Goal: Task Accomplishment & Management: Use online tool/utility

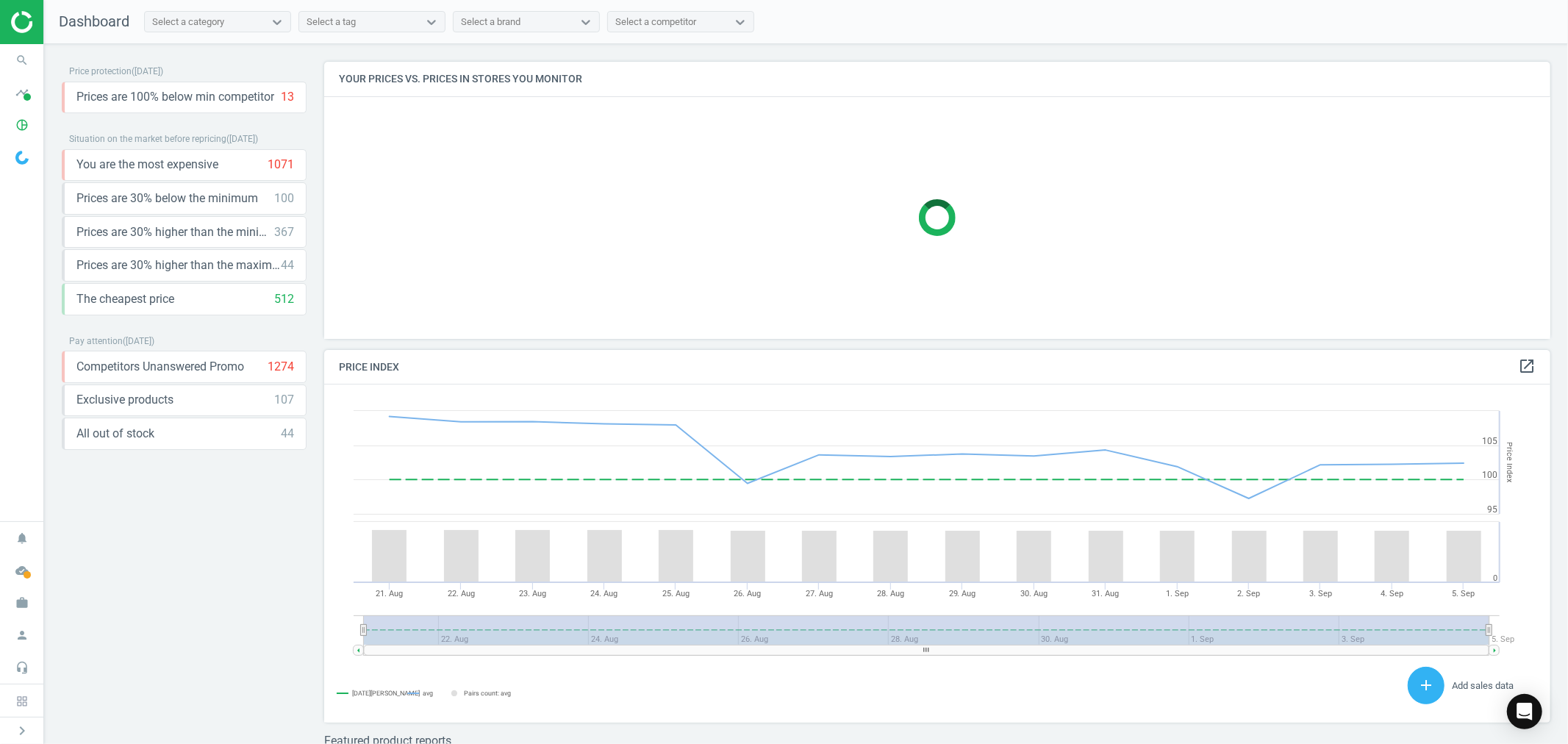
scroll to position [317, 1240]
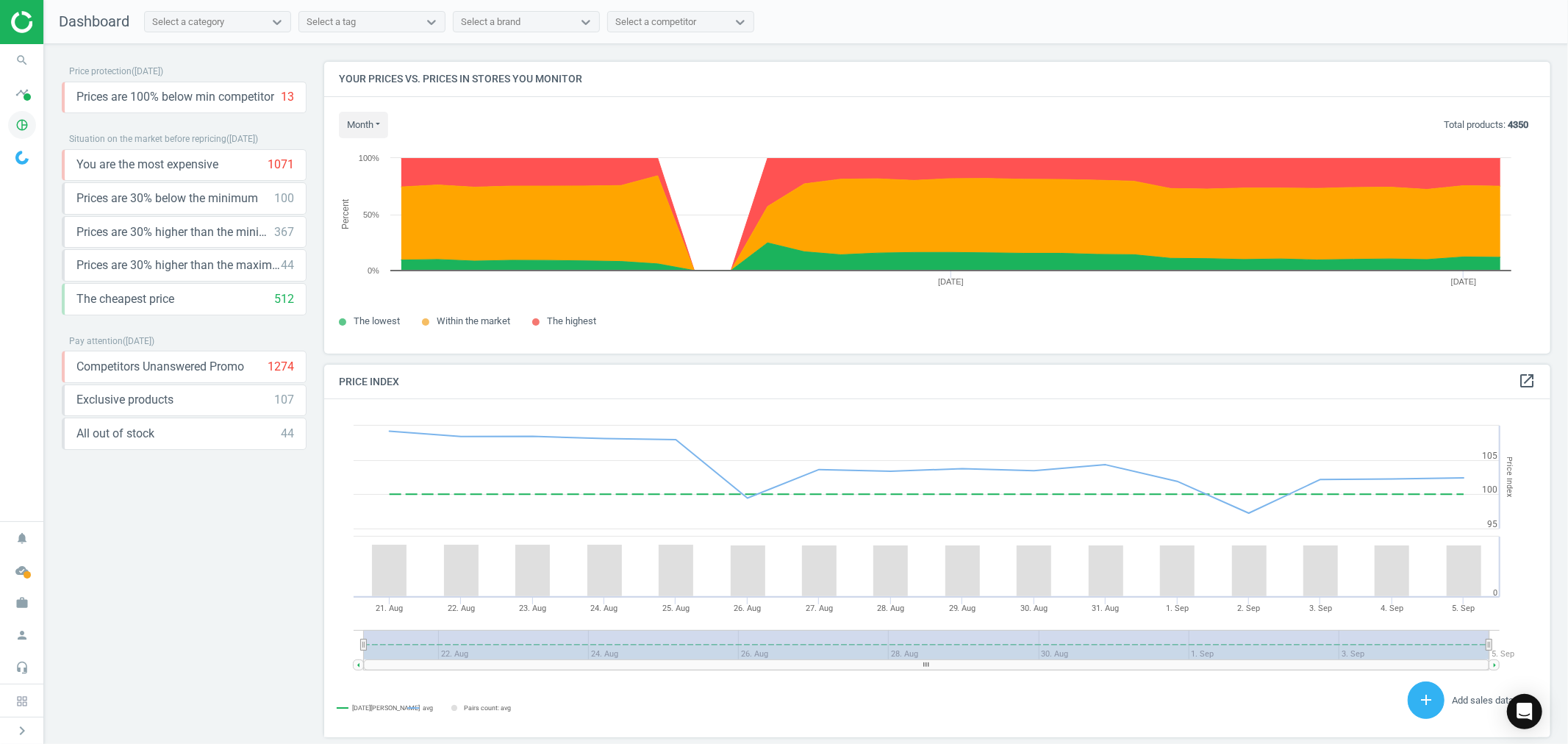
drag, startPoint x: 23, startPoint y: 133, endPoint x: 42, endPoint y: 131, distance: 19.1
click at [23, 133] on icon "pie_chart_outlined" at bounding box center [21, 124] width 28 height 28
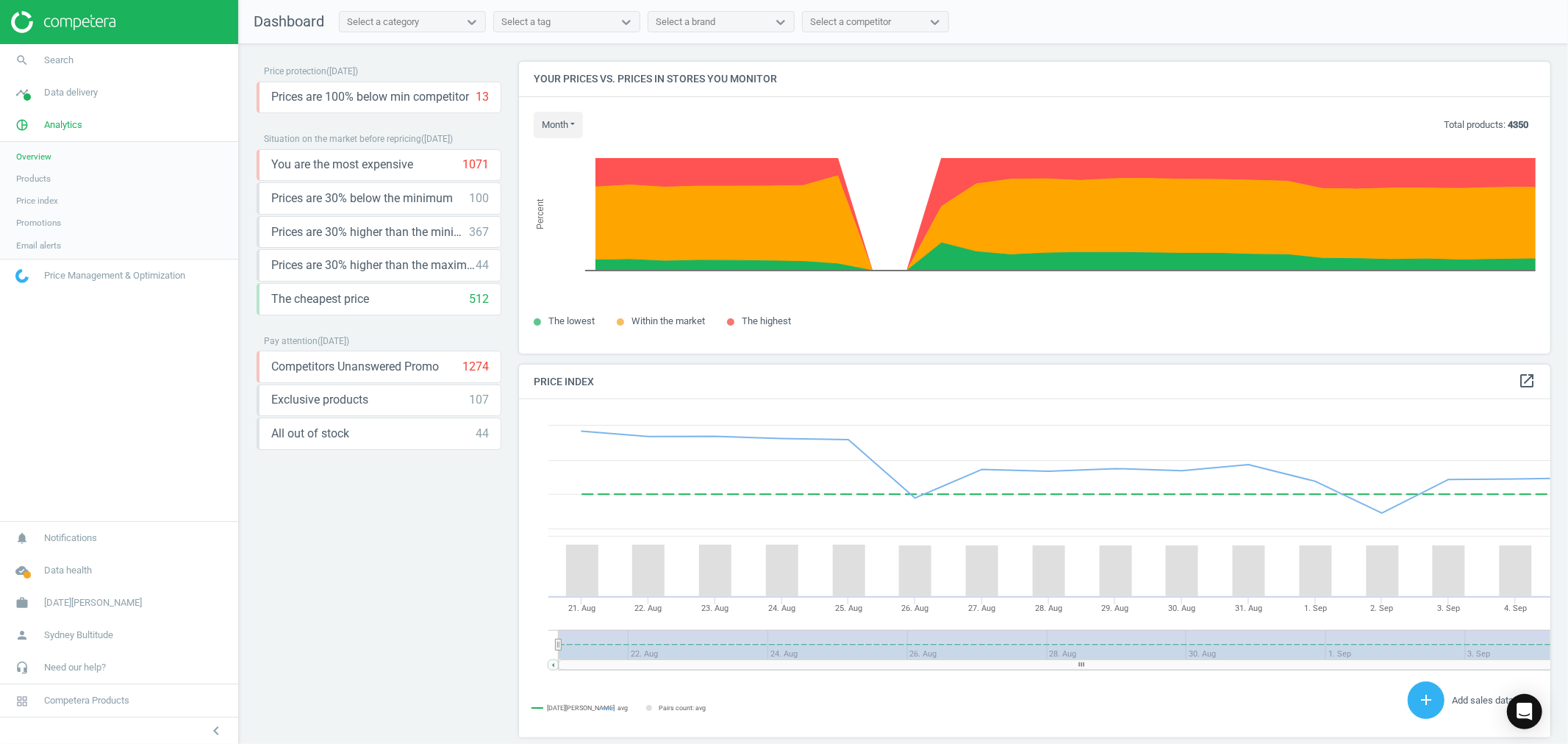
scroll to position [0, 0]
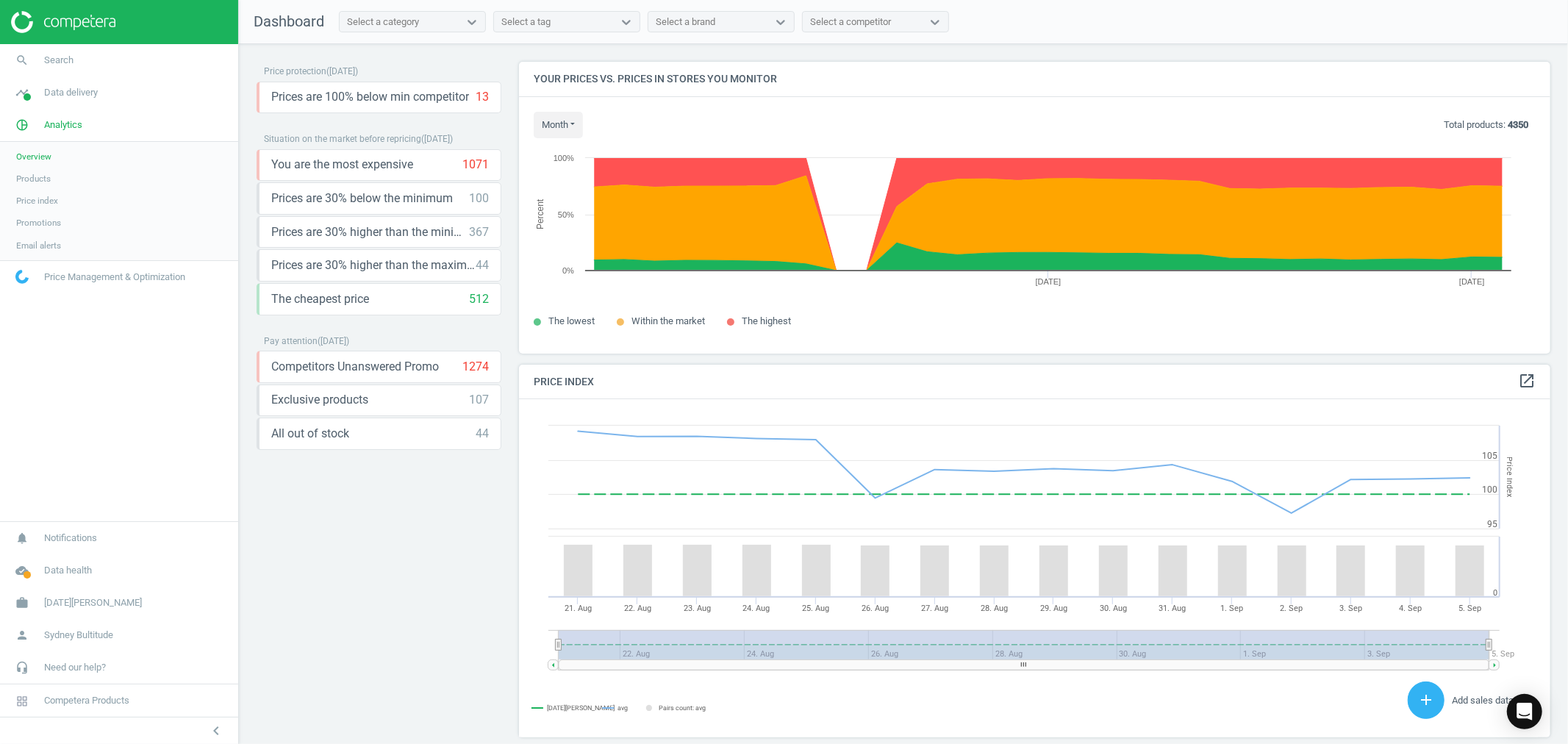
click at [55, 181] on link "Products" at bounding box center [119, 179] width 238 height 22
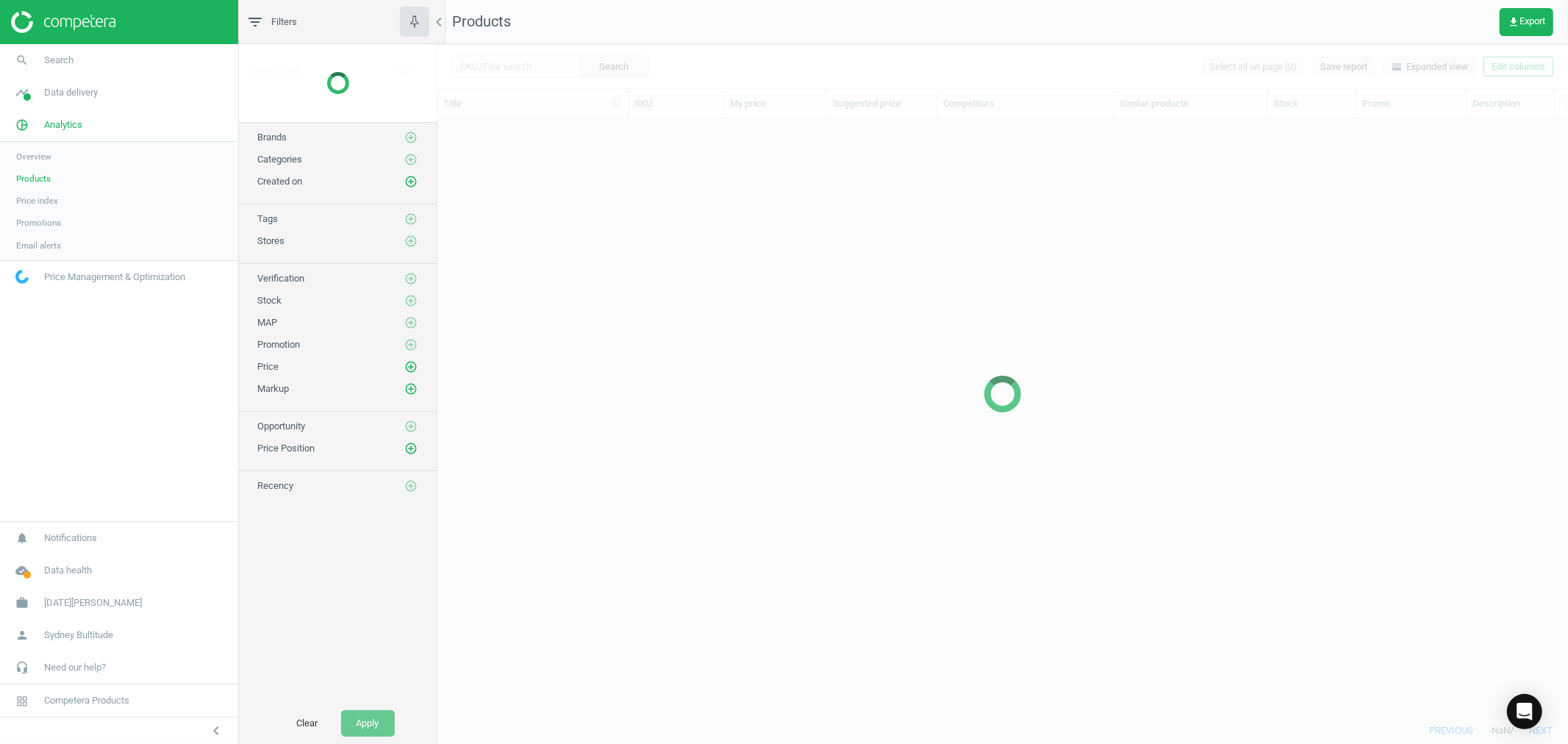
scroll to position [572, 1118]
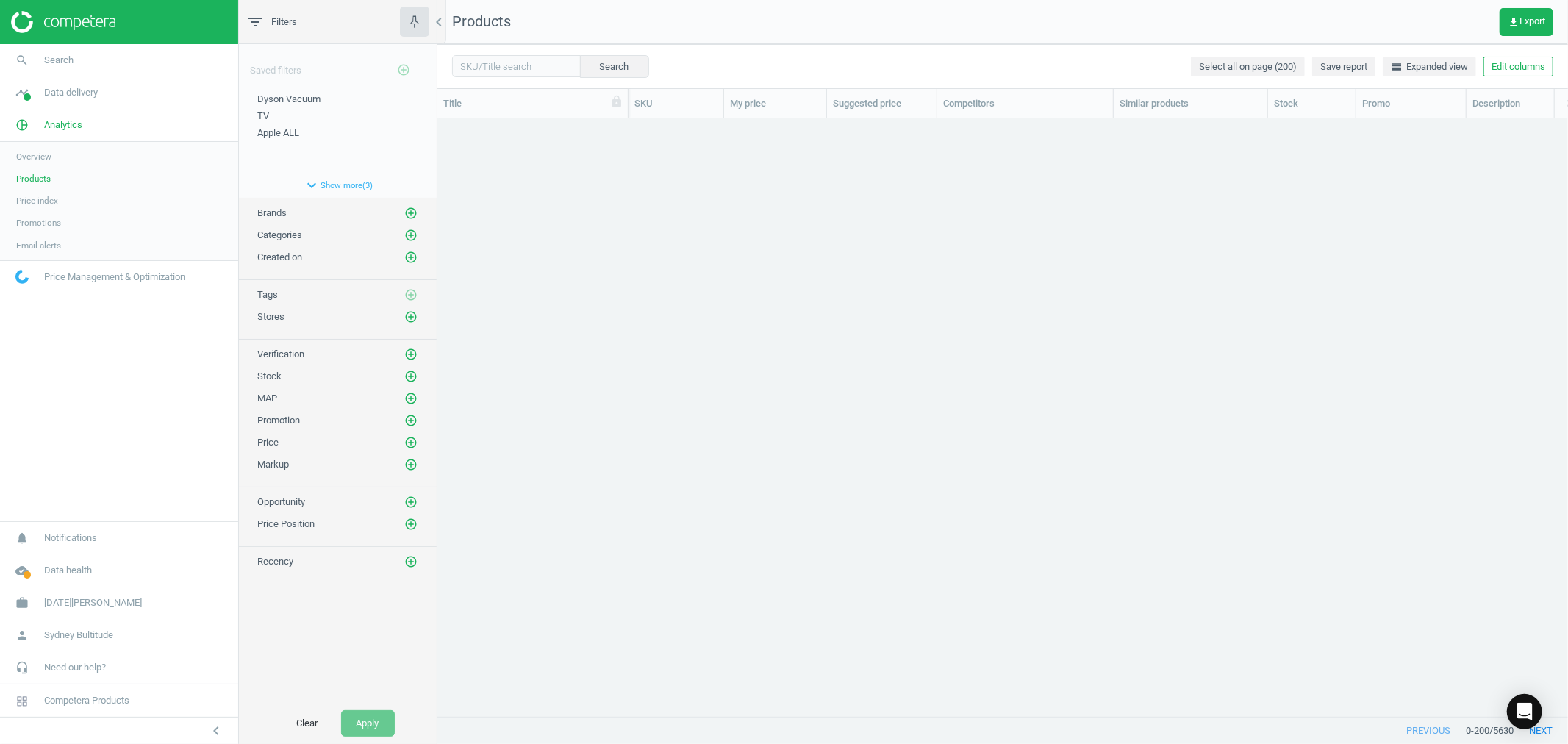
click at [333, 181] on button "expand_more Show more ( 3 )" at bounding box center [337, 185] width 198 height 25
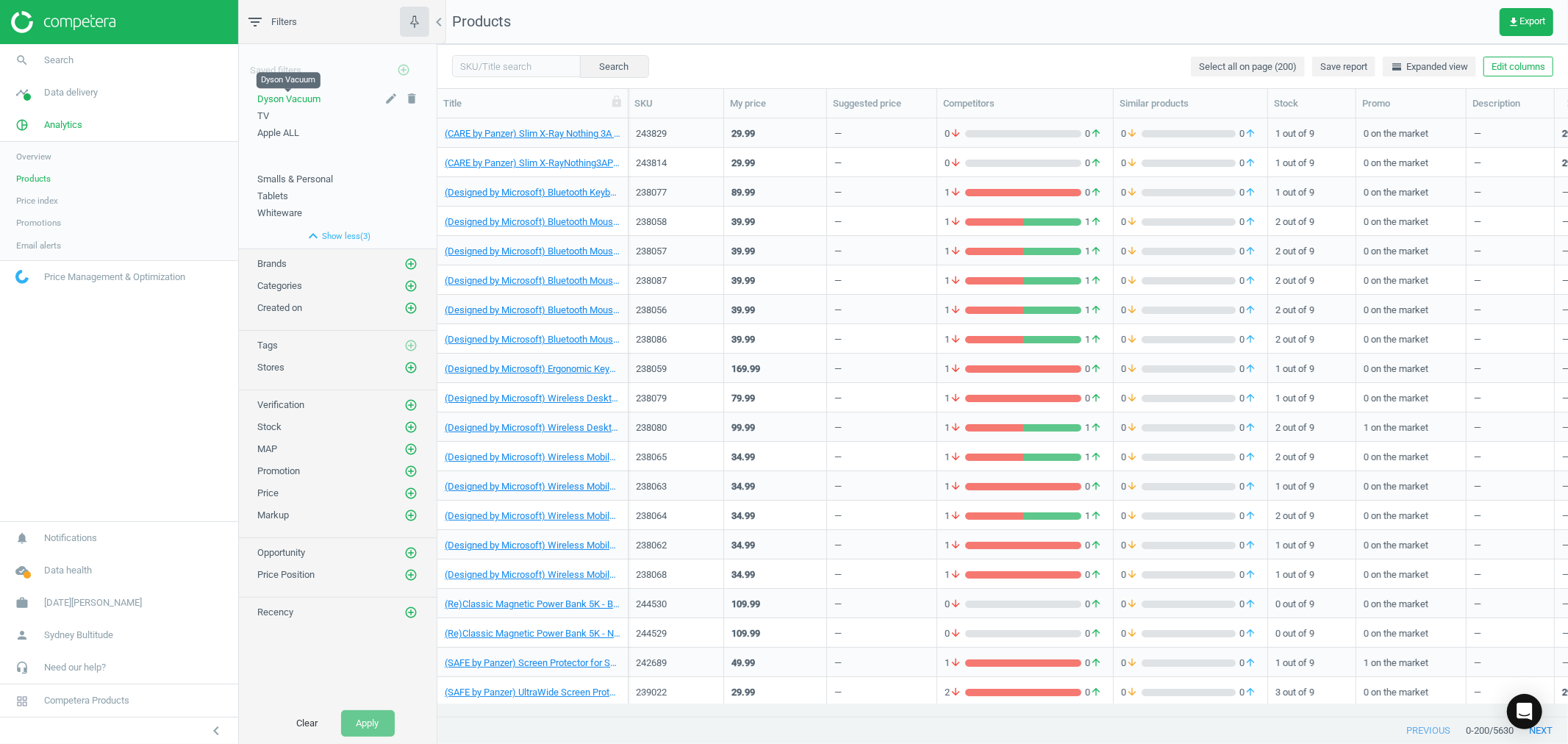
click at [314, 98] on span "Dyson Vacuum" at bounding box center [289, 98] width 63 height 11
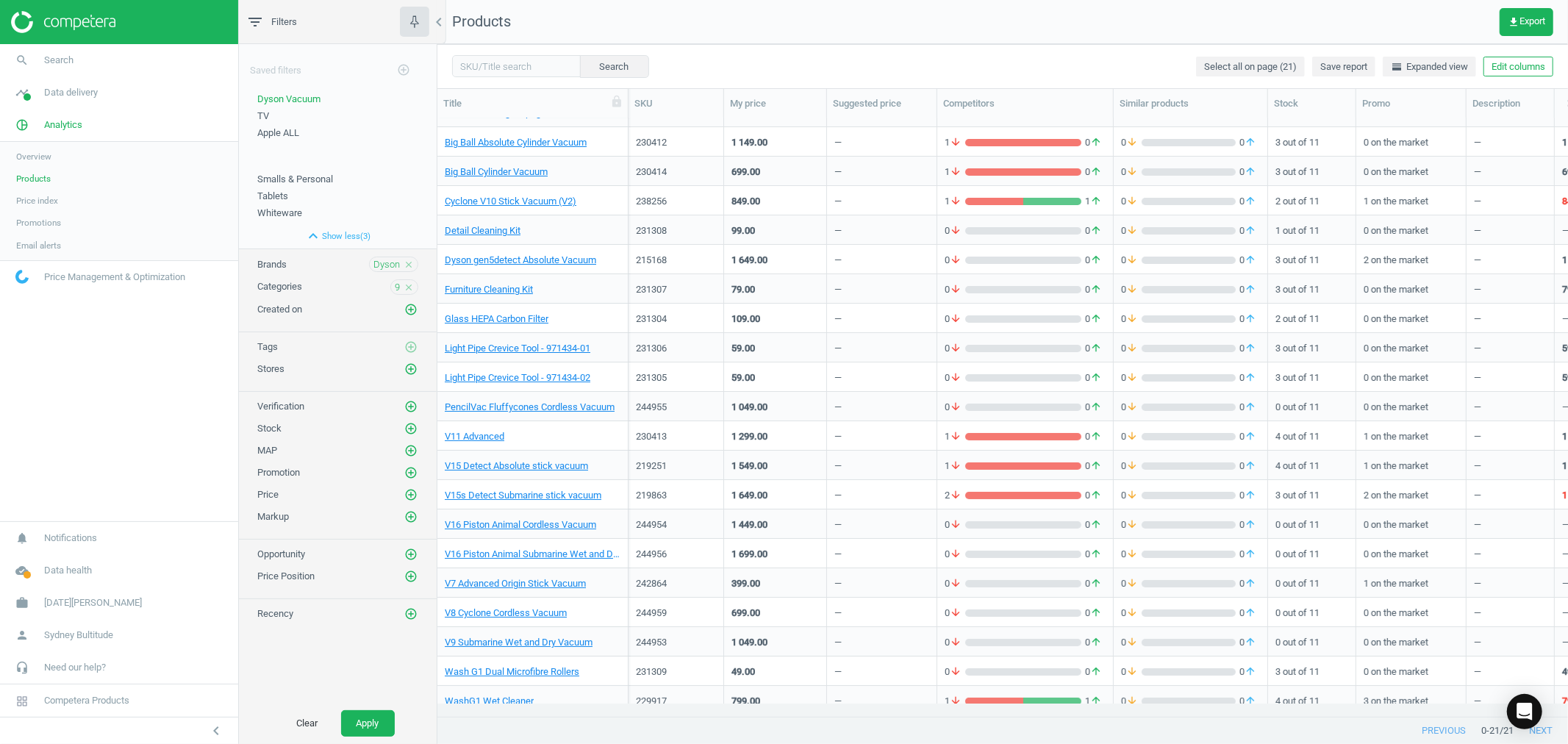
scroll to position [32, 0]
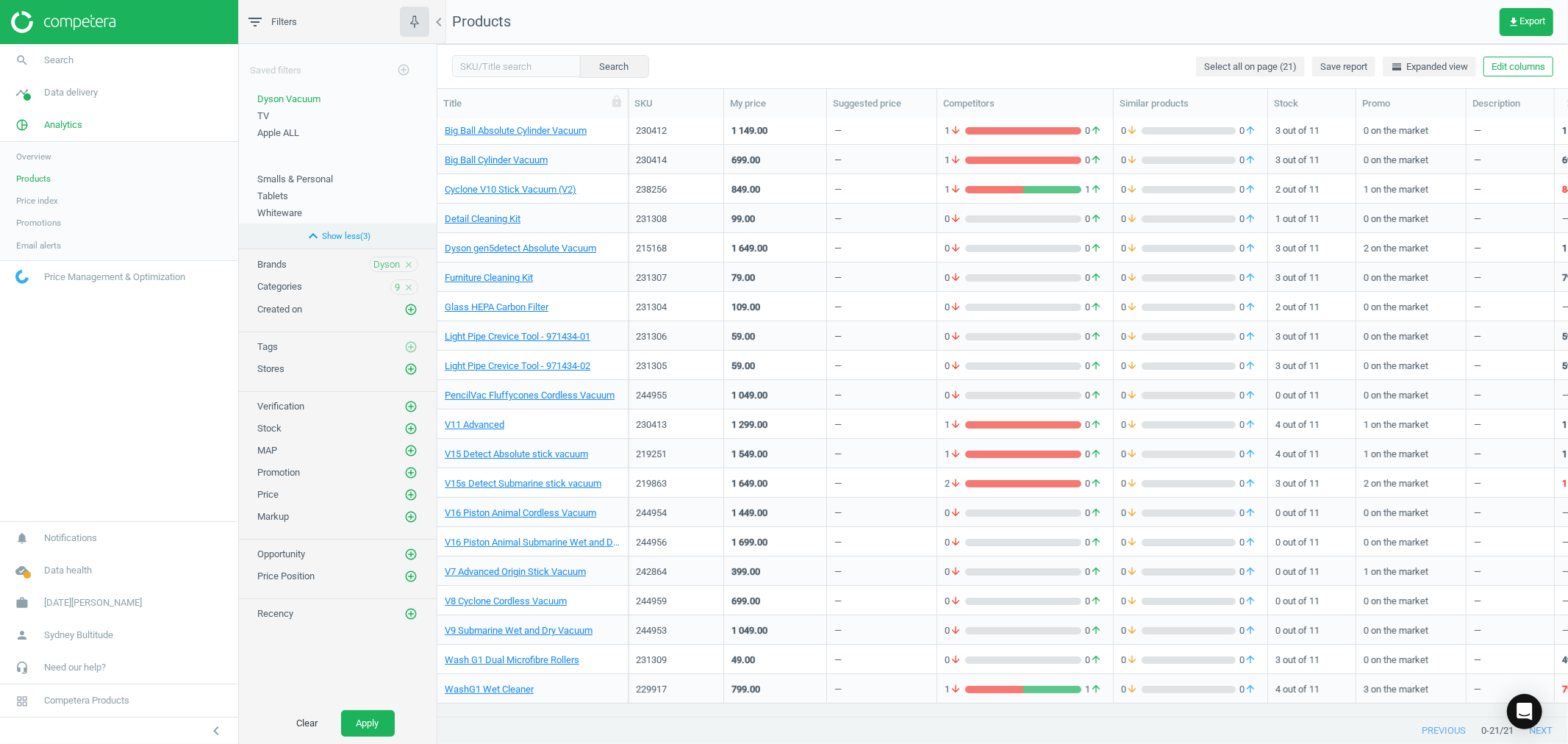
click at [316, 234] on icon "expand_less" at bounding box center [314, 236] width 18 height 18
click at [30, 204] on span "Price index" at bounding box center [37, 200] width 42 height 12
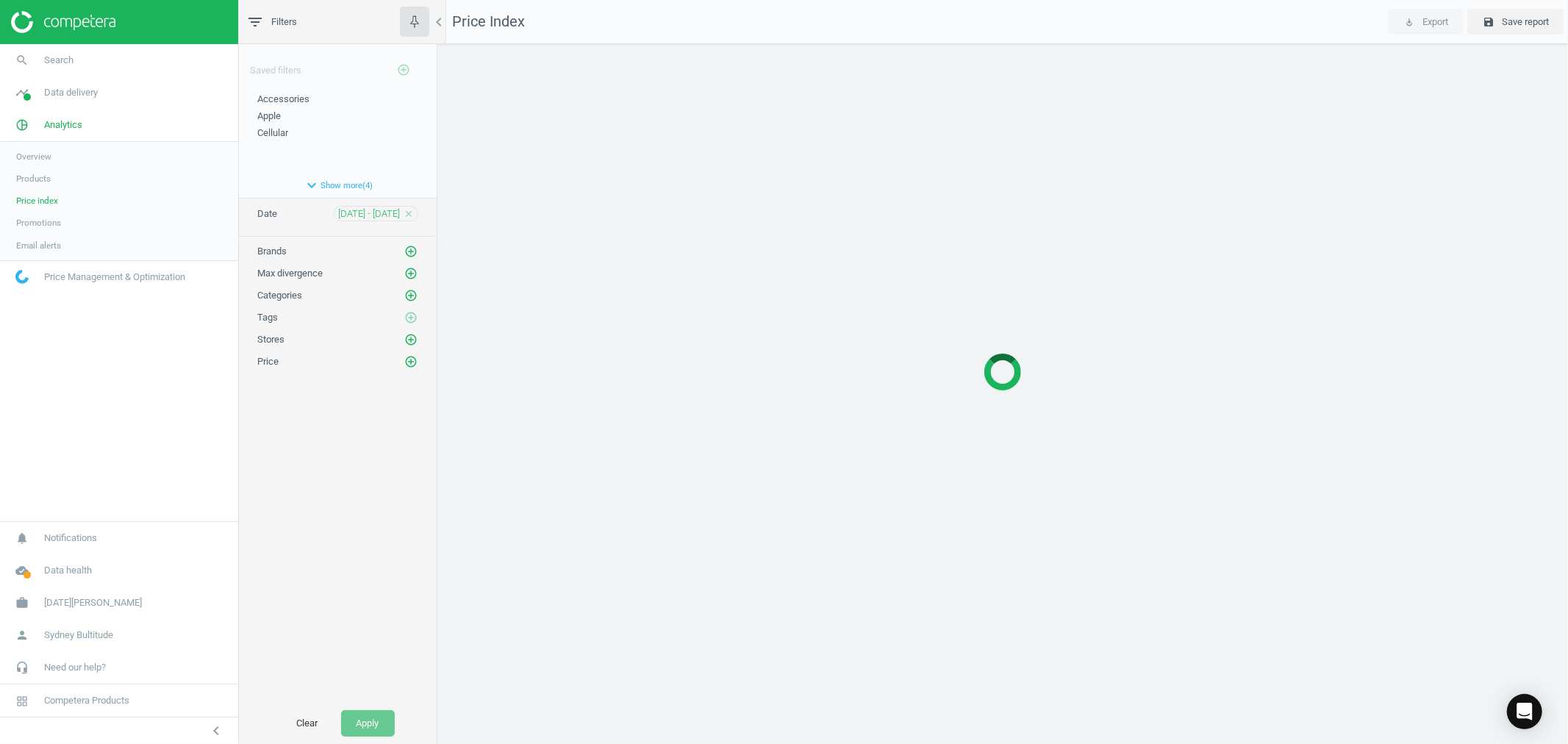
click at [48, 178] on span "Products" at bounding box center [33, 178] width 35 height 12
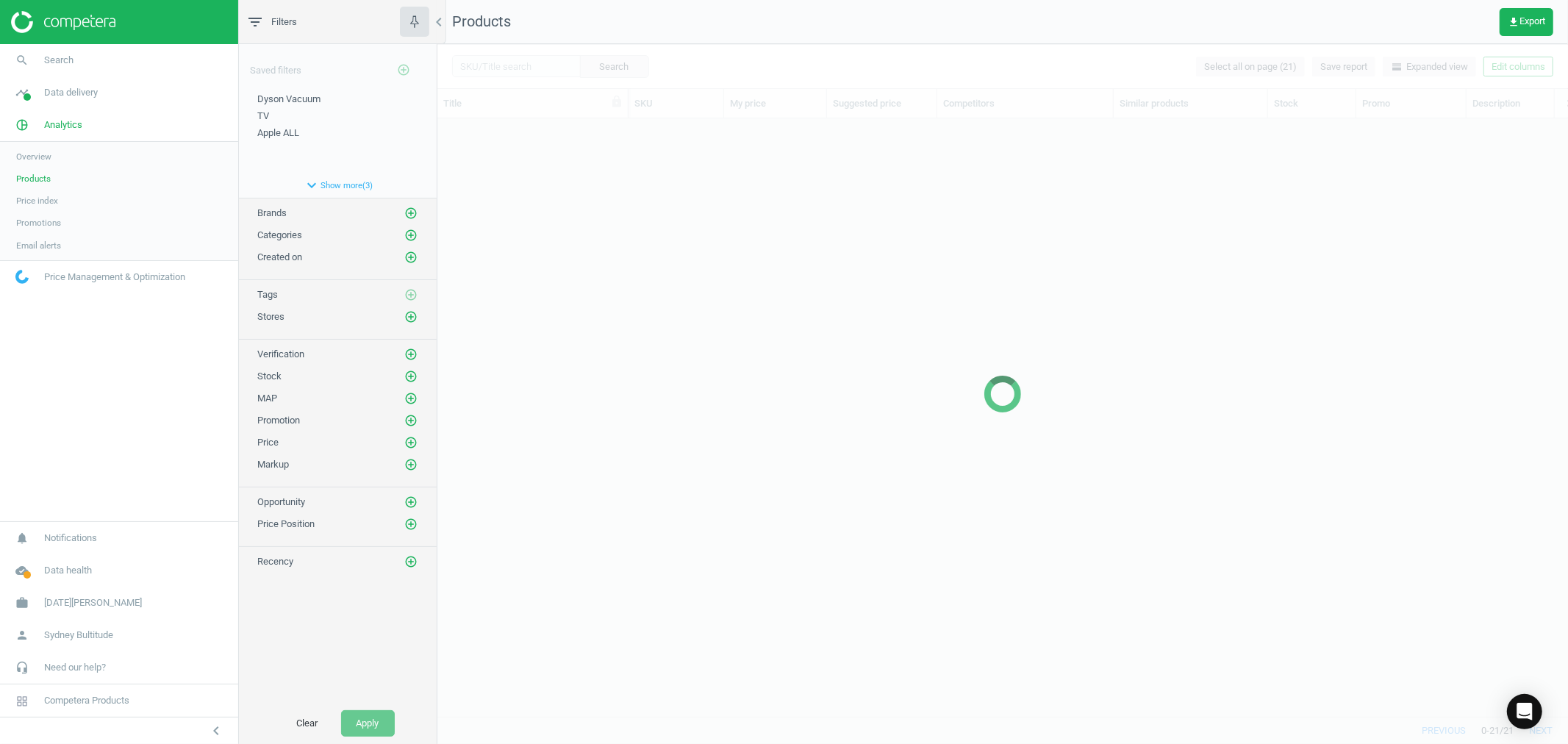
scroll to position [572, 1118]
click at [346, 179] on button "expand_more Show more ( 3 )" at bounding box center [337, 185] width 198 height 25
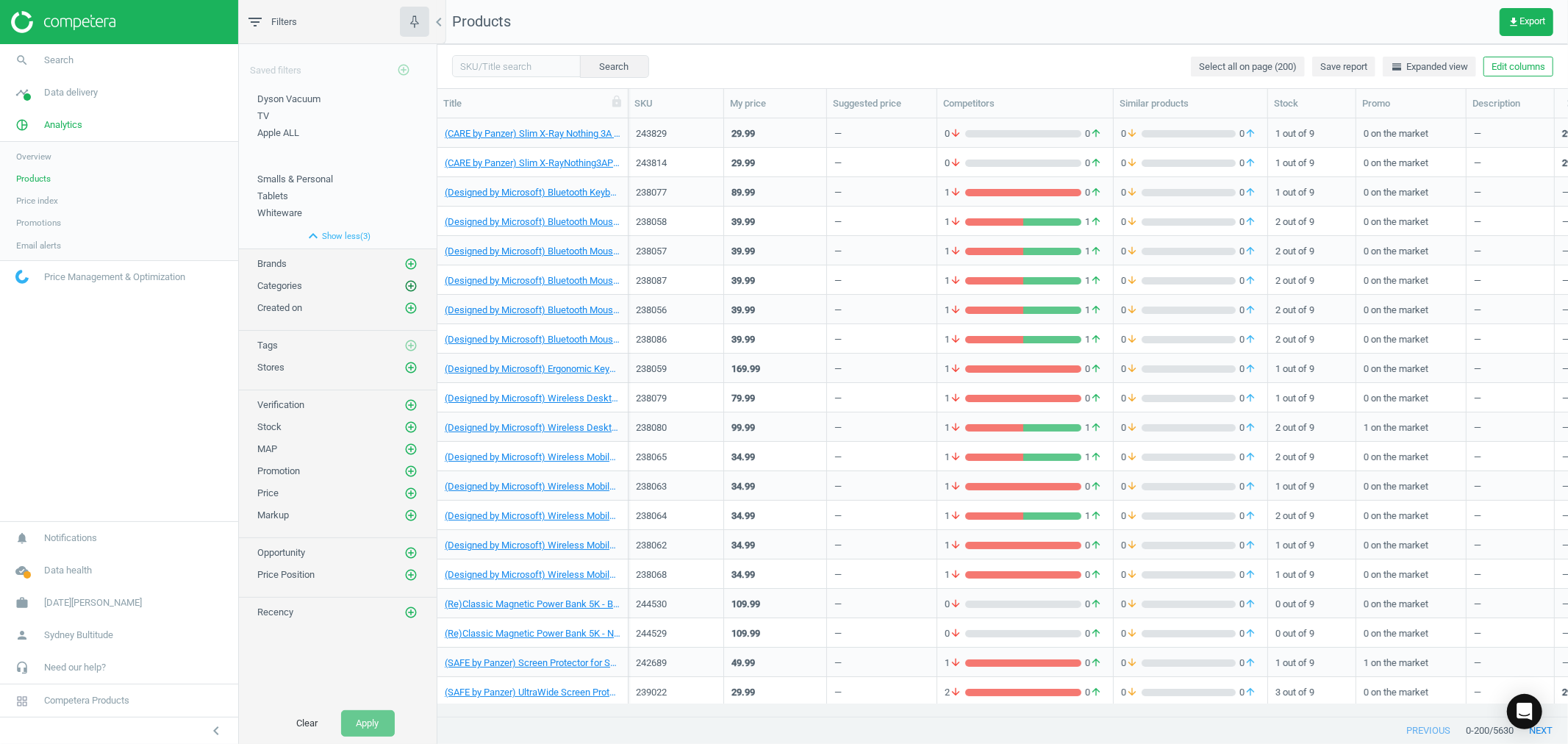
click at [408, 288] on icon "add_circle_outline" at bounding box center [410, 286] width 13 height 13
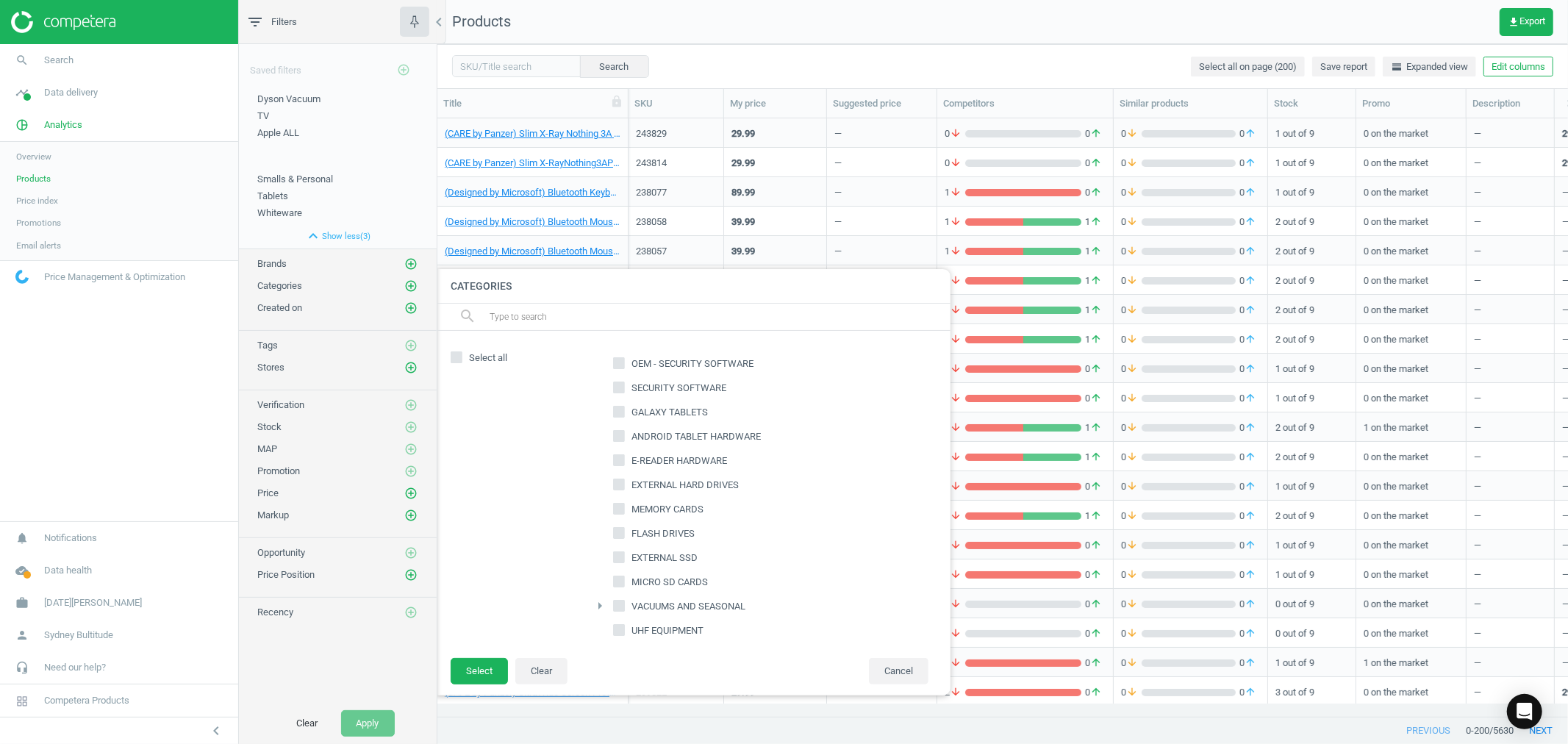
scroll to position [81, 0]
click at [620, 528] on input "VACUUMS AND SEASONAL" at bounding box center [619, 524] width 10 height 10
checkbox input "true"
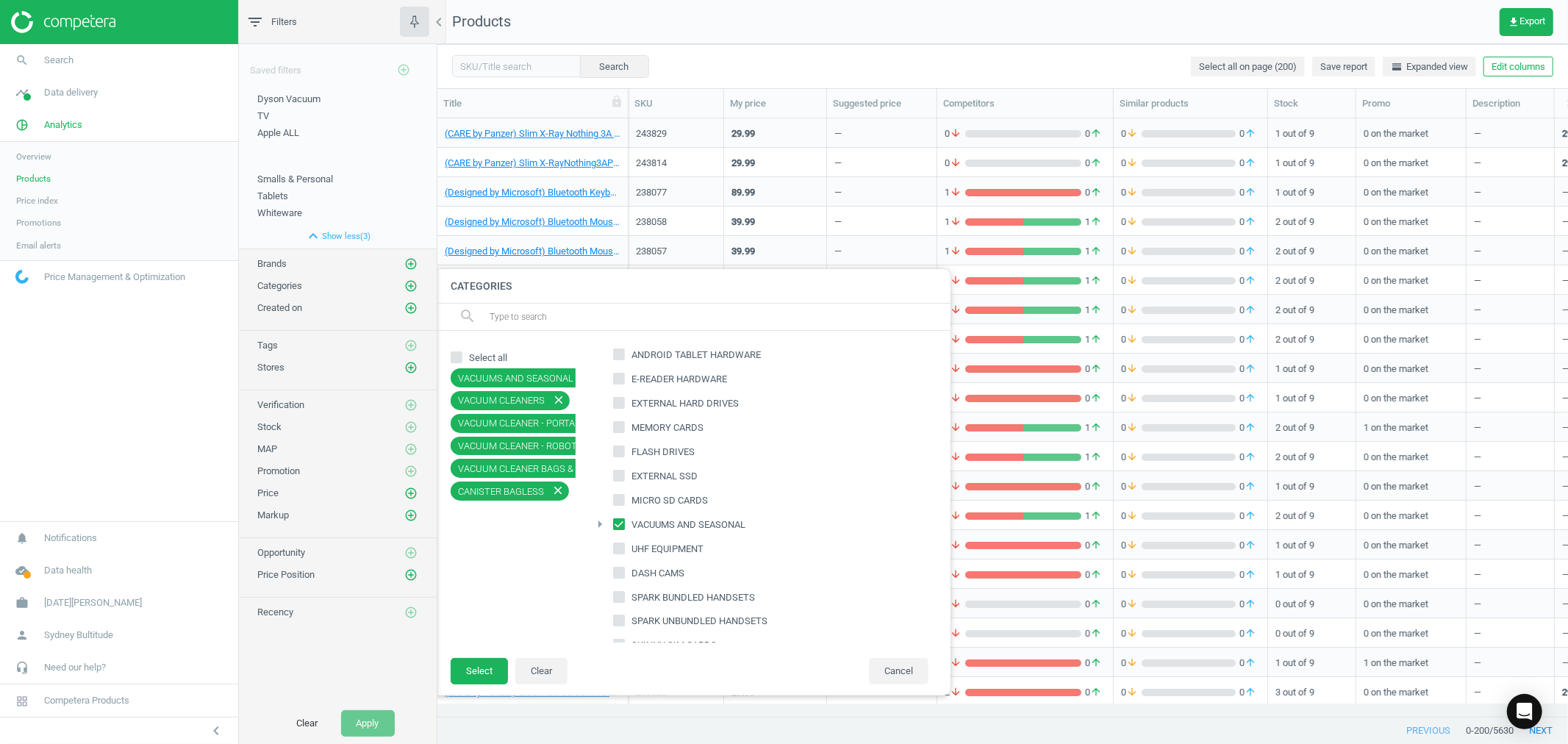
click at [478, 653] on div "Select all VACUUMS AND SEASONAL close VACUUM CLEANERS close VACUUM CLEANER - PO…" at bounding box center [694, 494] width 515 height 326
click at [478, 672] on button "Select" at bounding box center [479, 672] width 57 height 27
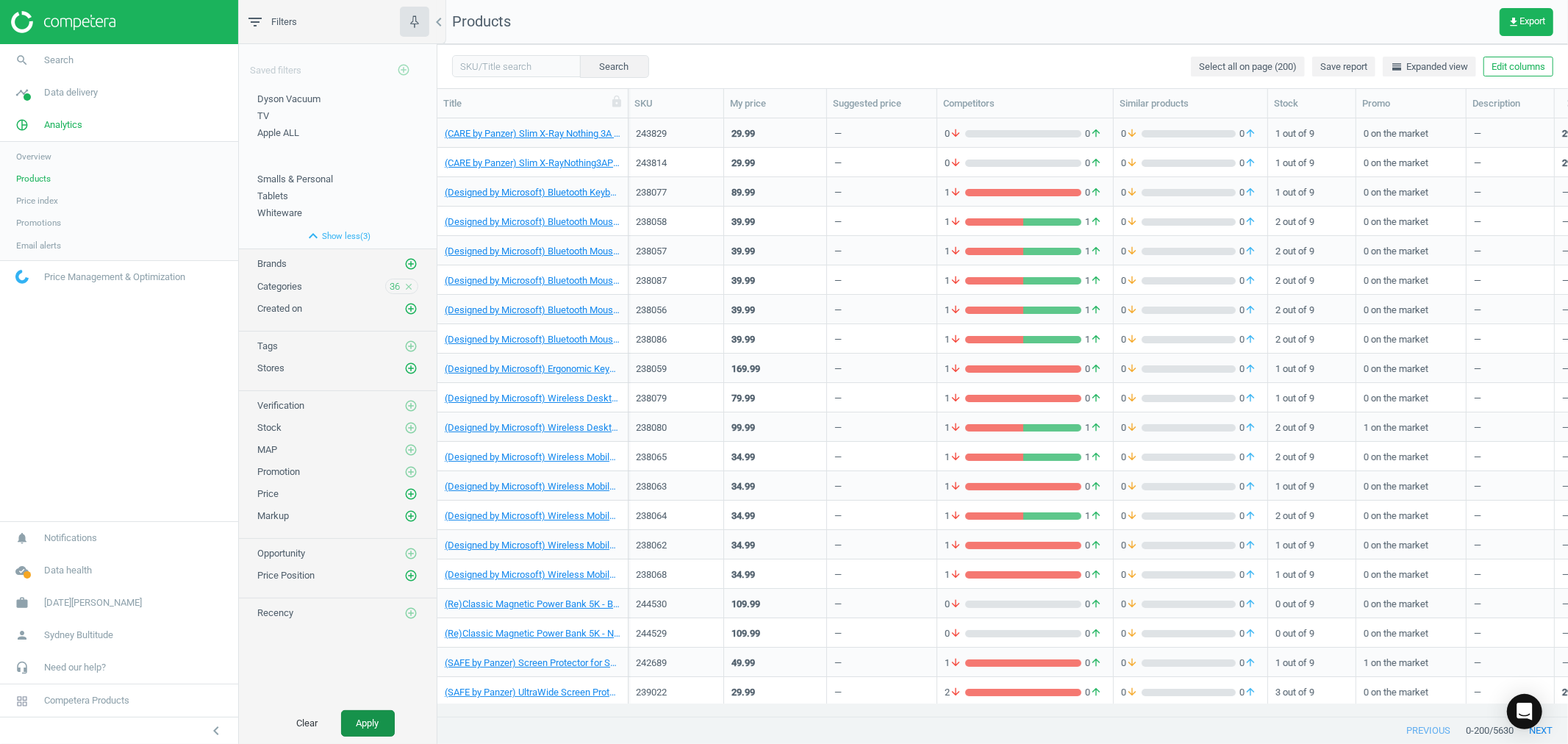
click at [354, 721] on button "Apply" at bounding box center [368, 724] width 54 height 27
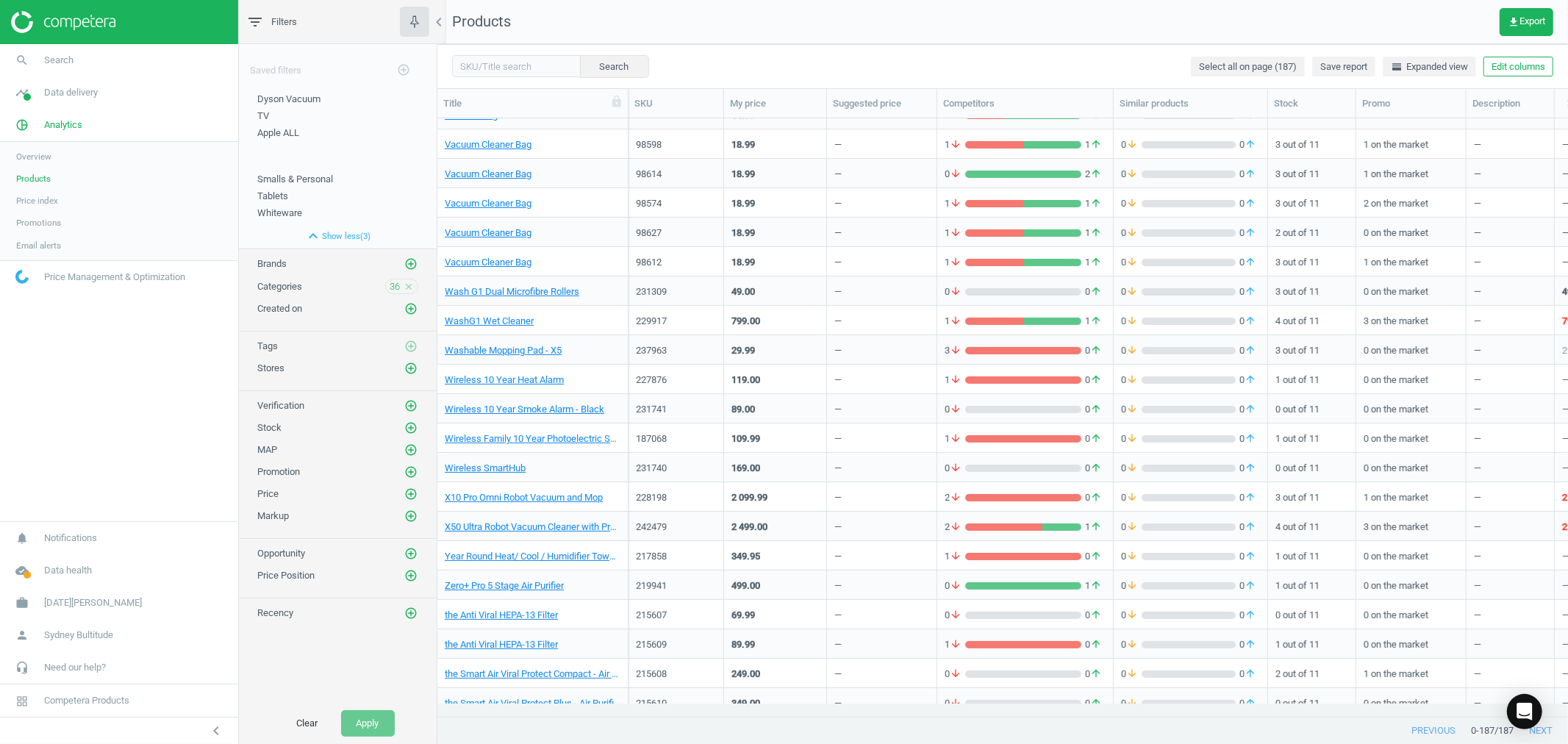
scroll to position [4916, 0]
